Goal: Task Accomplishment & Management: Complete application form

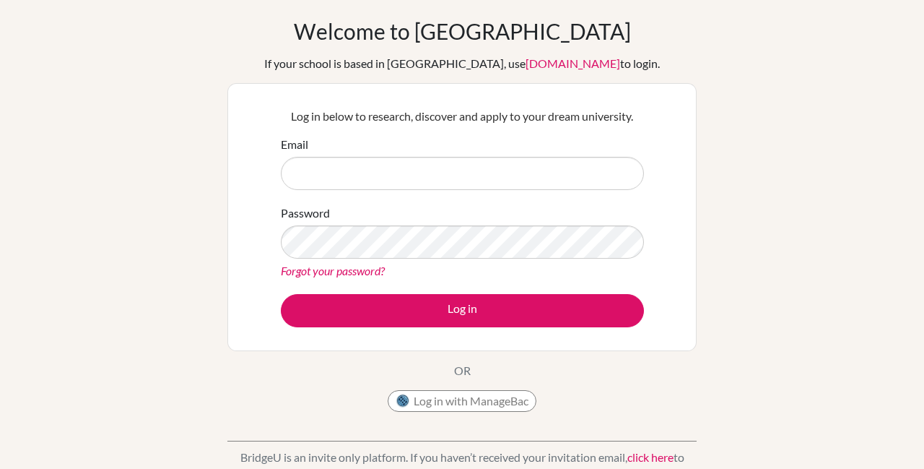
scroll to position [58, 0]
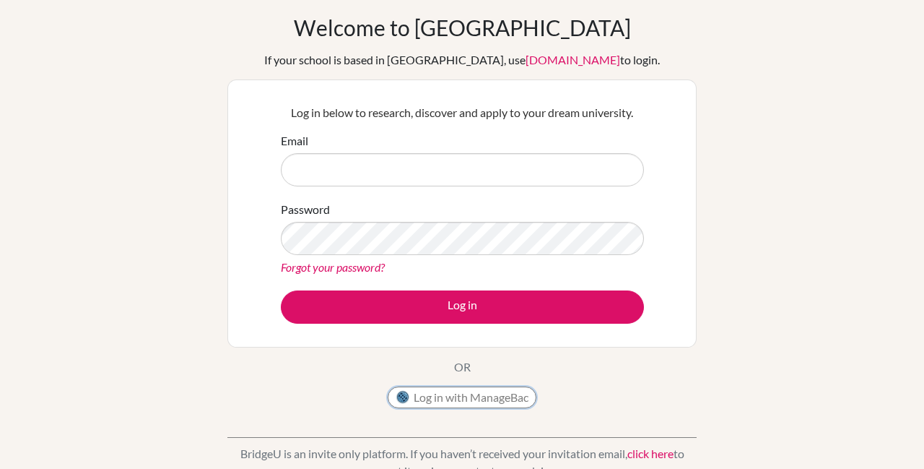
click at [438, 388] on button "Log in with ManageBac" at bounding box center [462, 397] width 149 height 22
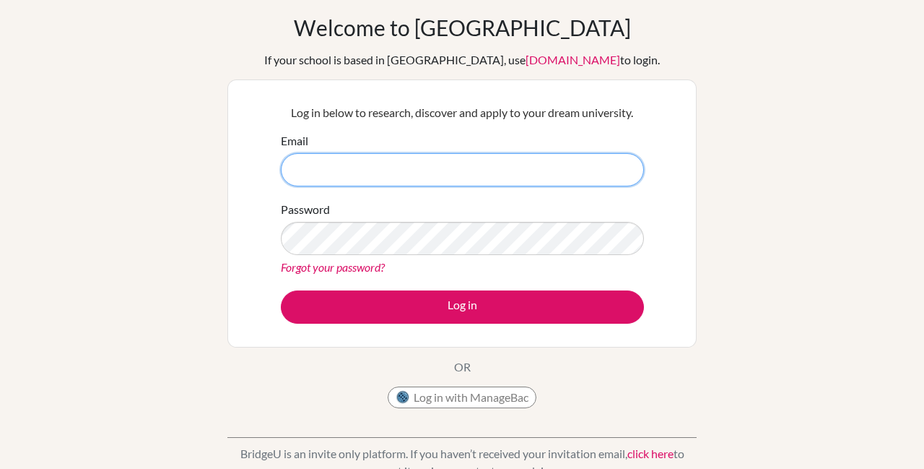
click at [410, 184] on input "Email" at bounding box center [462, 169] width 363 height 33
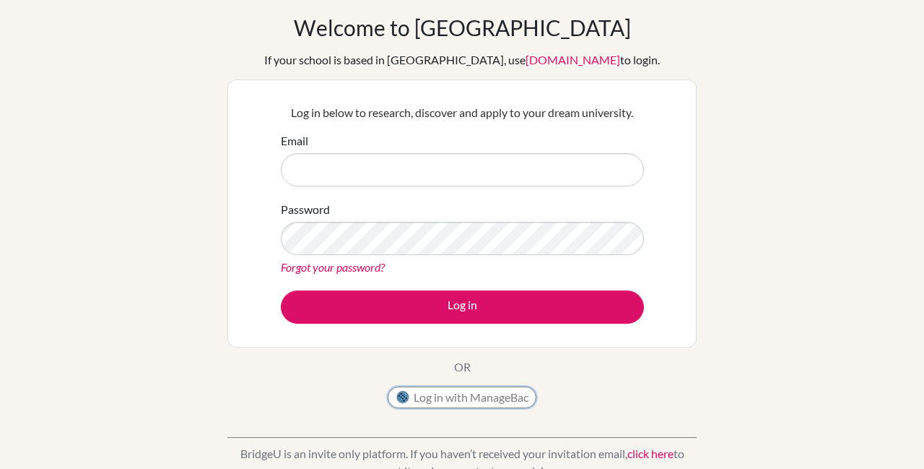
click at [461, 403] on button "Log in with ManageBac" at bounding box center [462, 397] width 149 height 22
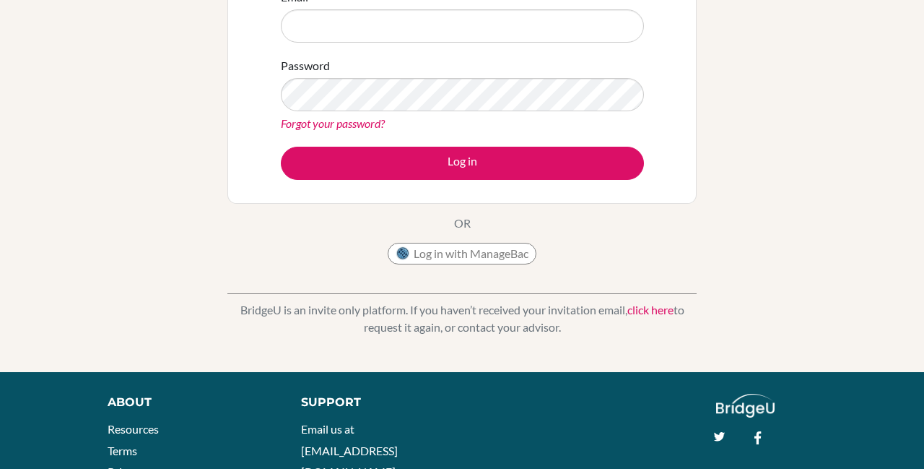
scroll to position [204, 0]
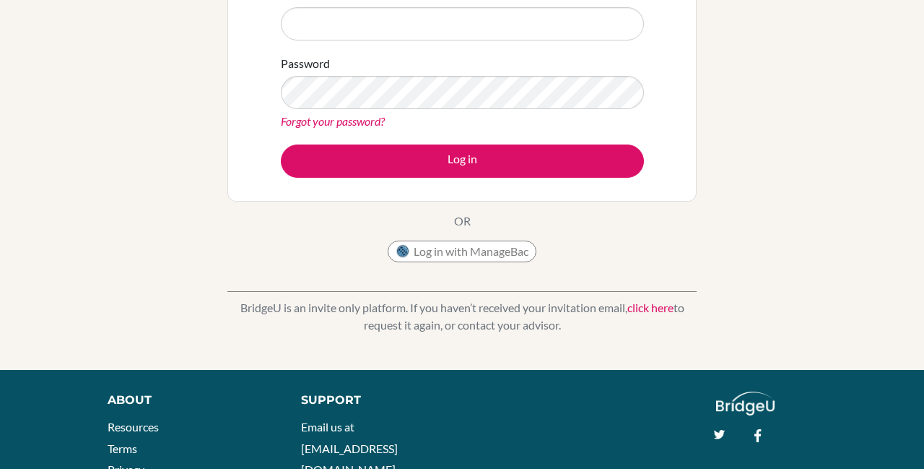
click at [426, 266] on div "Log in with ManageBac" at bounding box center [462, 254] width 149 height 29
click at [424, 255] on button "Log in with ManageBac" at bounding box center [462, 251] width 149 height 22
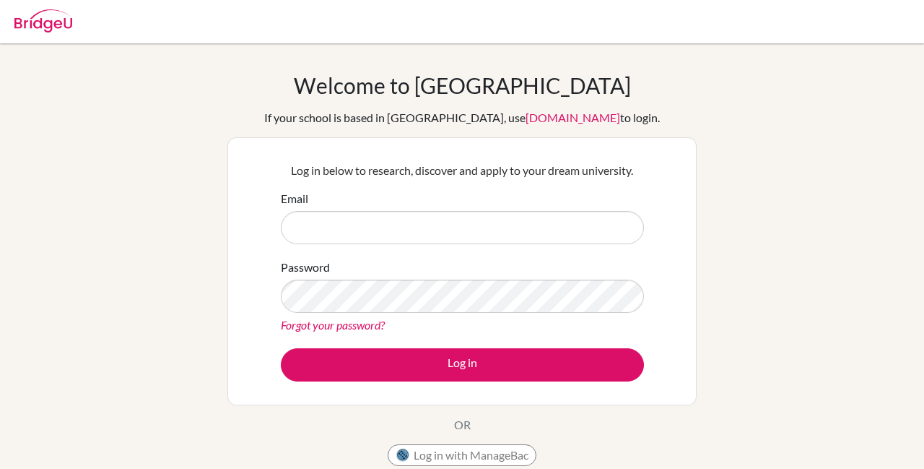
click at [358, 229] on input "Email" at bounding box center [462, 227] width 363 height 33
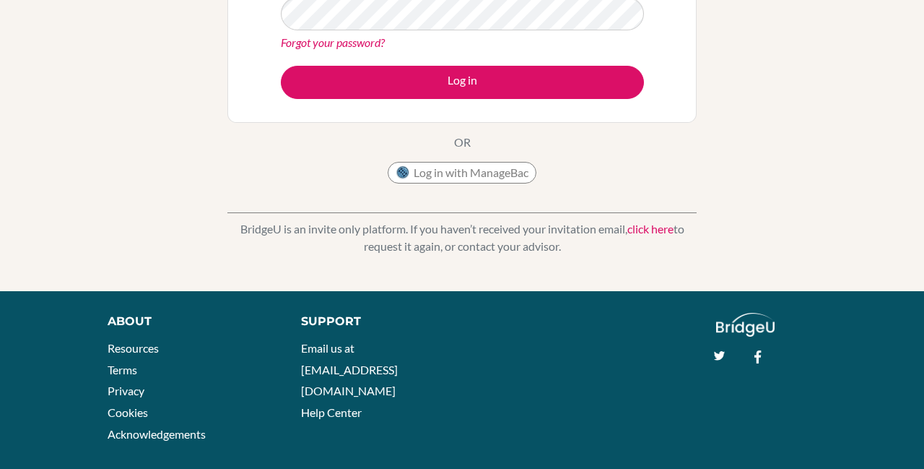
scroll to position [301, 0]
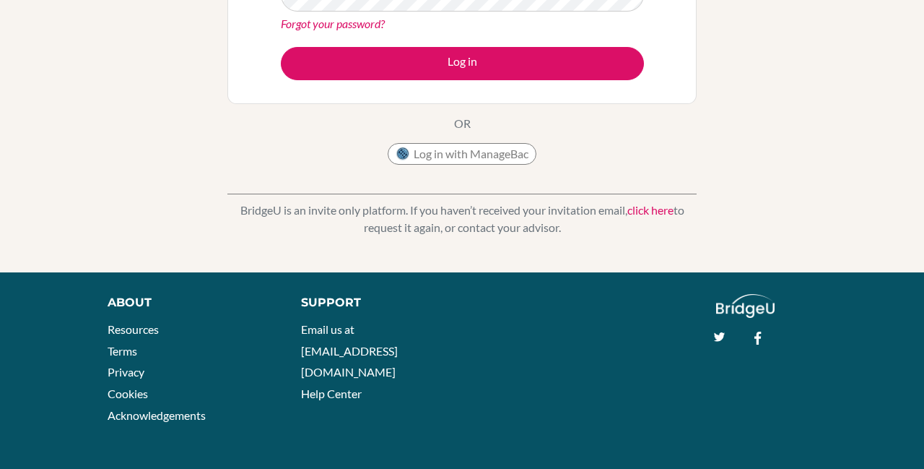
click at [635, 206] on link "click here" at bounding box center [650, 210] width 46 height 14
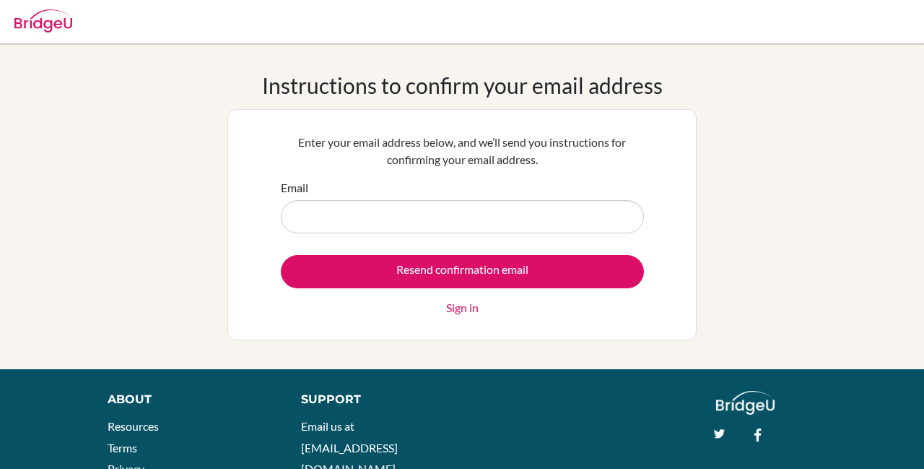
click at [551, 245] on form "Email Resend confirmation email Sign in" at bounding box center [462, 247] width 363 height 137
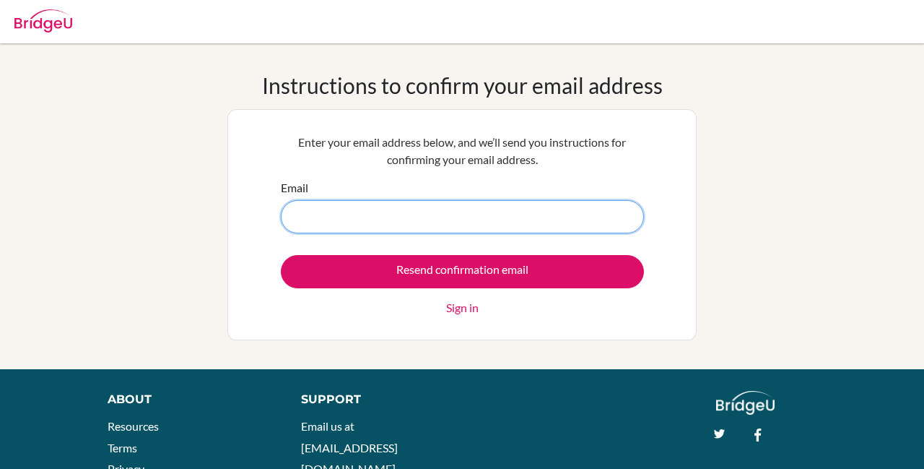
click at [536, 222] on input "Email" at bounding box center [462, 216] width 363 height 33
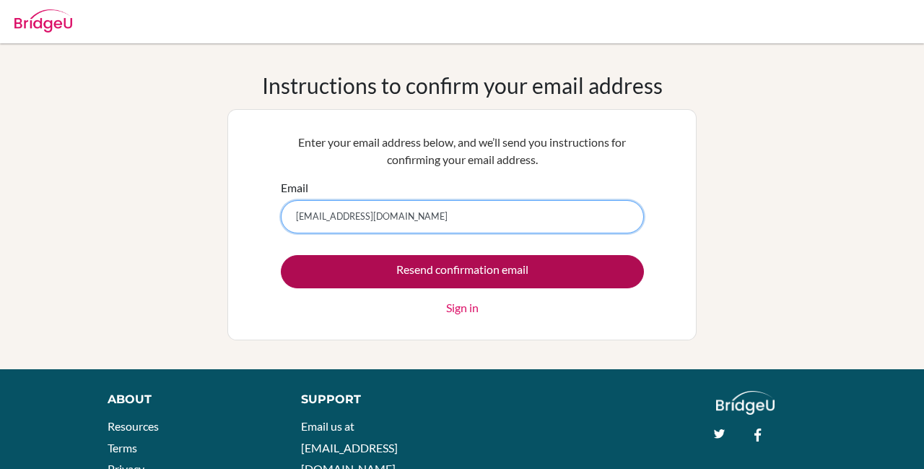
type input "dia250381@diaestudents.com"
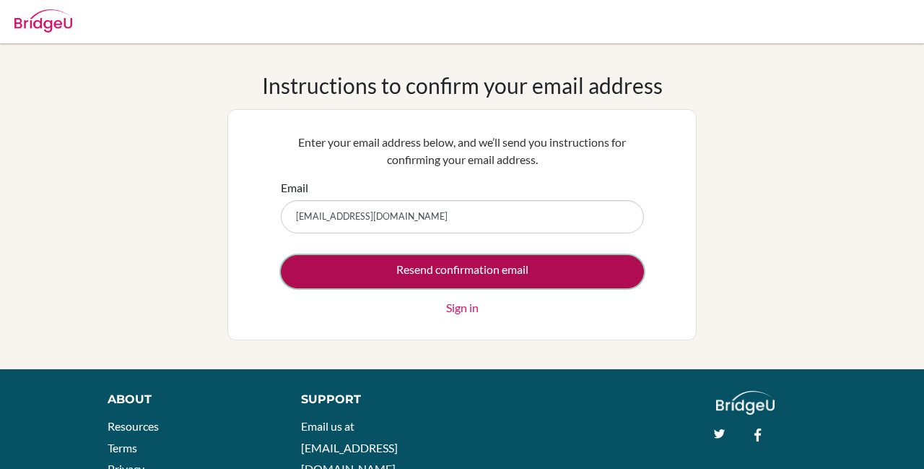
click at [523, 269] on input "Resend confirmation email" at bounding box center [462, 271] width 363 height 33
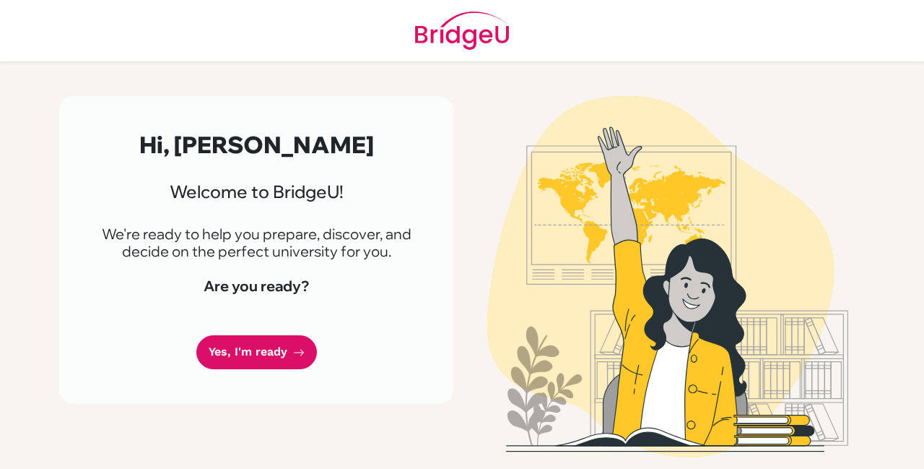
click at [274, 373] on div "Hi, [PERSON_NAME] Welcome to [GEOGRAPHIC_DATA]! We're ready to help you prepare…" at bounding box center [256, 250] width 394 height 308
click at [270, 367] on link "Yes, I'm ready" at bounding box center [256, 352] width 121 height 34
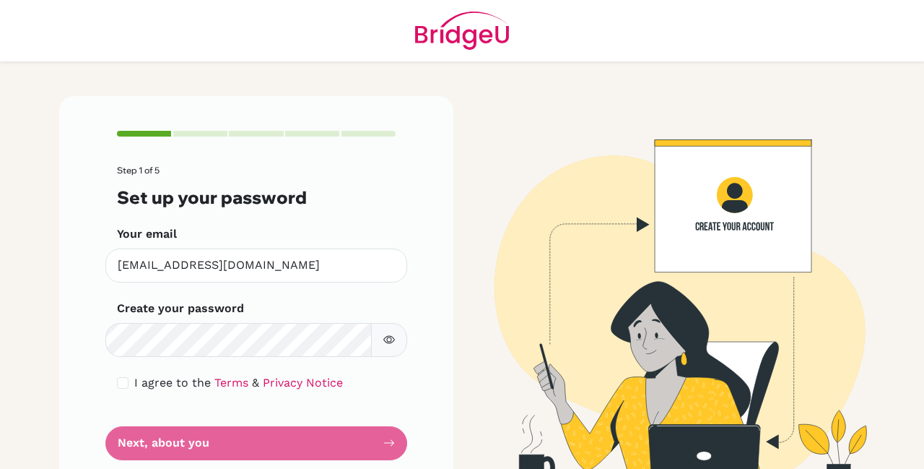
click at [380, 344] on button "button" at bounding box center [389, 340] width 36 height 34
click at [392, 369] on form "Step 1 of 5 Set up your password Your email dia250381@diaestudents.com Invalid …" at bounding box center [256, 312] width 279 height 294
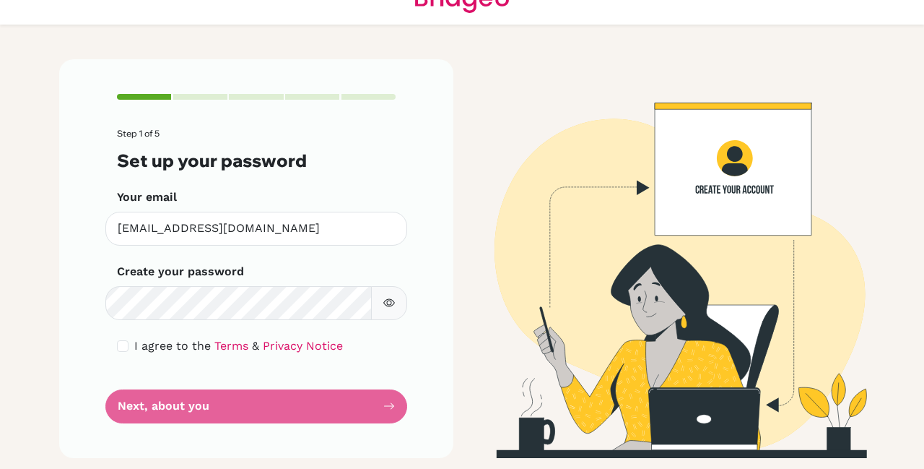
click at [139, 347] on span "I agree to the" at bounding box center [172, 346] width 77 height 14
click at [122, 347] on input "checkbox" at bounding box center [123, 346] width 12 height 12
checkbox input "true"
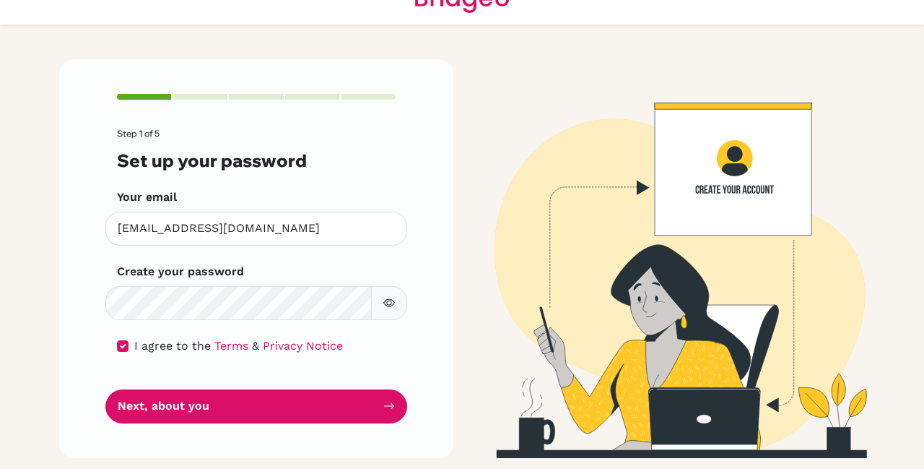
click at [203, 422] on div "Step 1 of 5 Set up your password Your email dia250381@diaestudents.com Invalid …" at bounding box center [256, 258] width 394 height 398
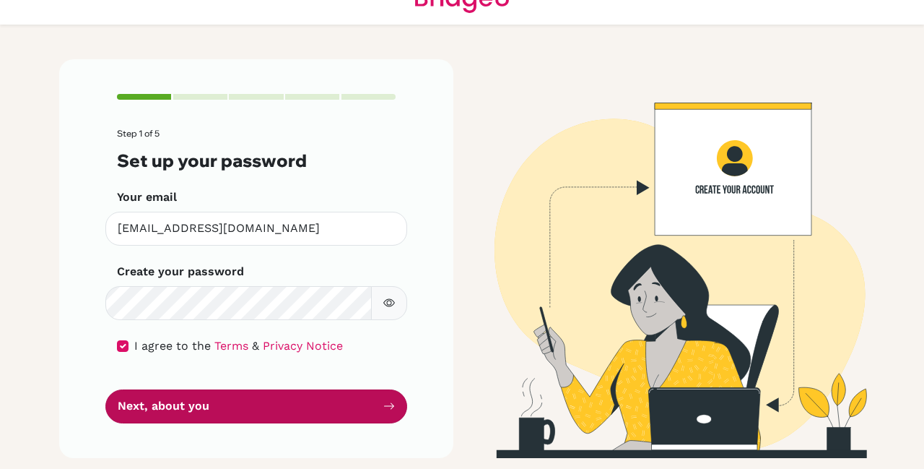
click at [201, 411] on button "Next, about you" at bounding box center [256, 406] width 302 height 34
